Goal: Information Seeking & Learning: Find specific fact

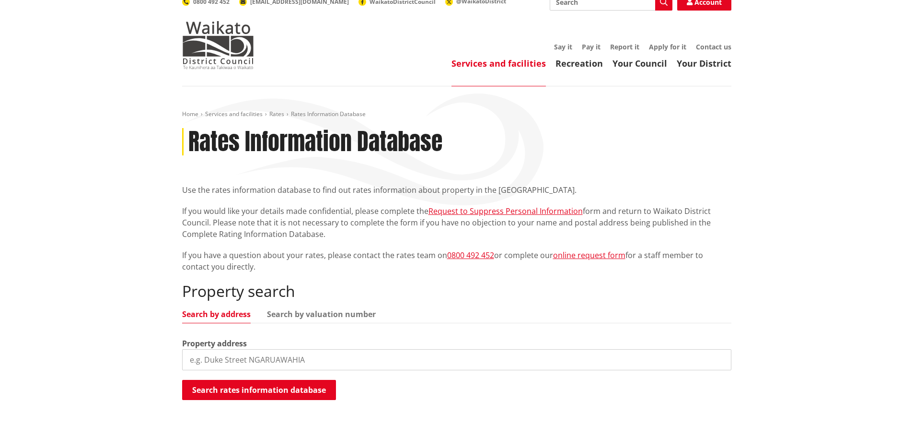
scroll to position [192, 0]
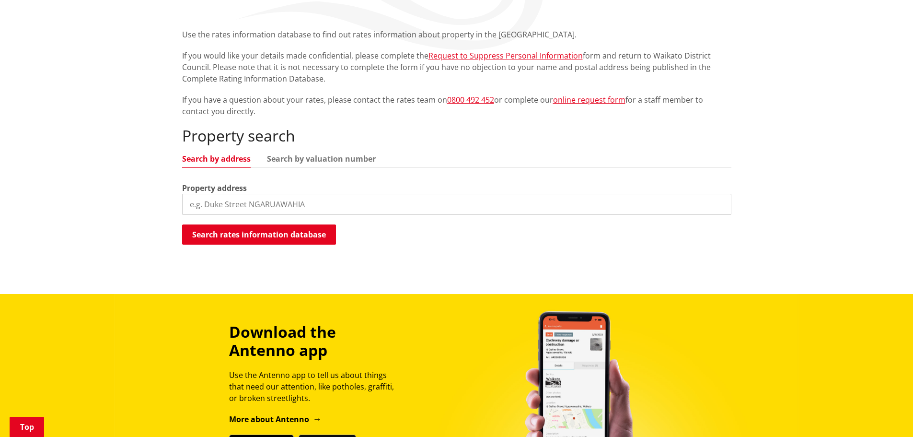
click at [297, 205] on input "search" at bounding box center [456, 204] width 549 height 21
paste input "[PERSON_NAME]"
click at [186, 203] on input "[PERSON_NAME]" at bounding box center [456, 204] width 549 height 21
type input "16 [PERSON_NAME]"
click at [240, 229] on button "Search rates information database" at bounding box center [259, 234] width 154 height 20
